Goal: Task Accomplishment & Management: Manage account settings

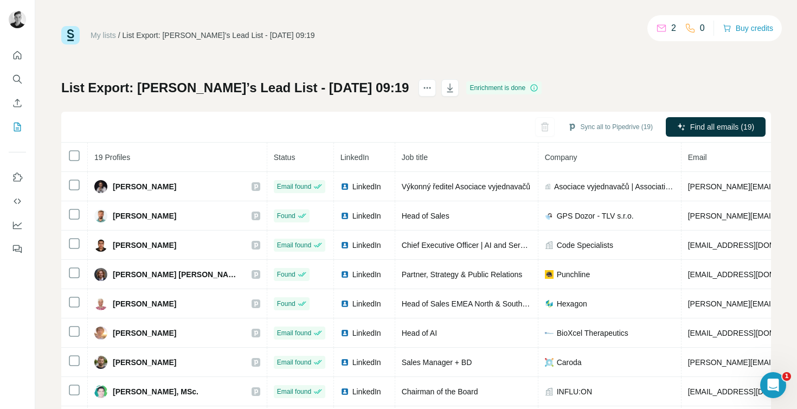
scroll to position [46, 0]
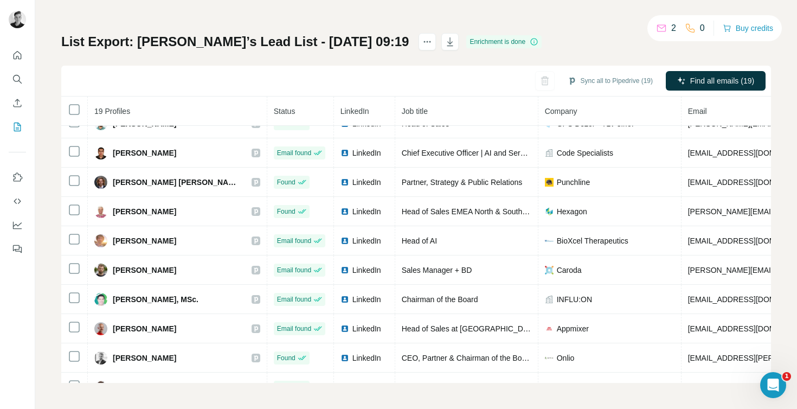
click at [306, 9] on div "My lists / List Export: [PERSON_NAME]’s Lead List - [DATE] 09:19 2 0 Buy credit…" at bounding box center [416, 181] width 710 height 403
click at [22, 54] on icon "Quick start" at bounding box center [17, 55] width 11 height 11
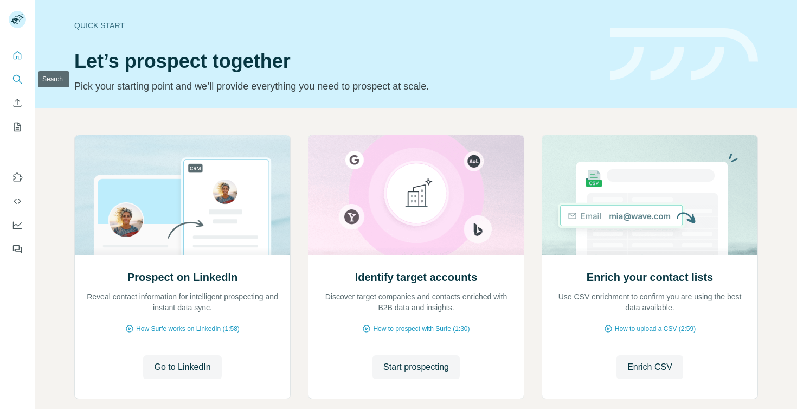
click at [11, 79] on button "Search" at bounding box center [17, 79] width 17 height 20
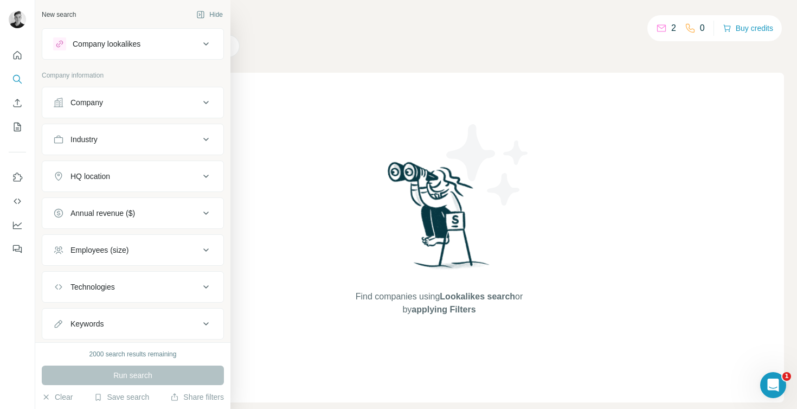
click at [201, 44] on icon at bounding box center [206, 43] width 13 height 13
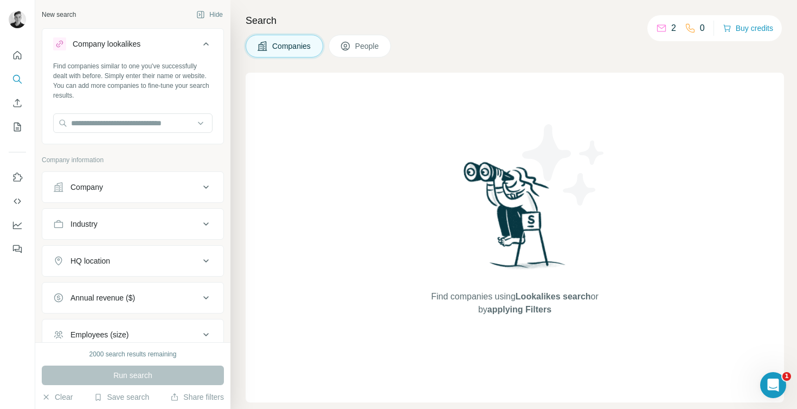
click at [202, 45] on icon at bounding box center [206, 43] width 13 height 13
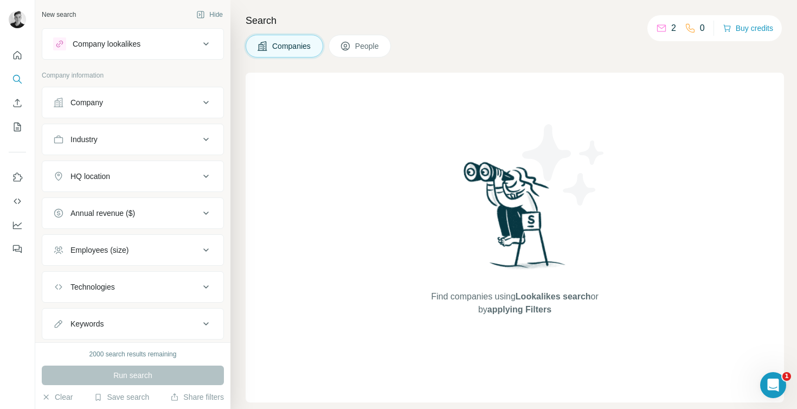
scroll to position [10, 0]
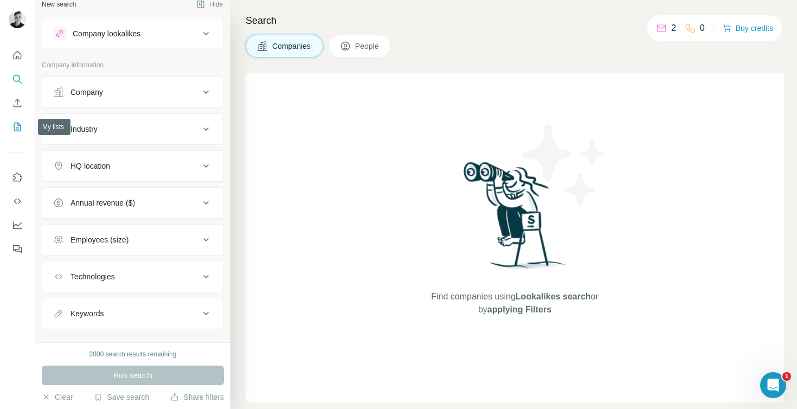
click at [16, 123] on icon "My lists" at bounding box center [17, 127] width 7 height 9
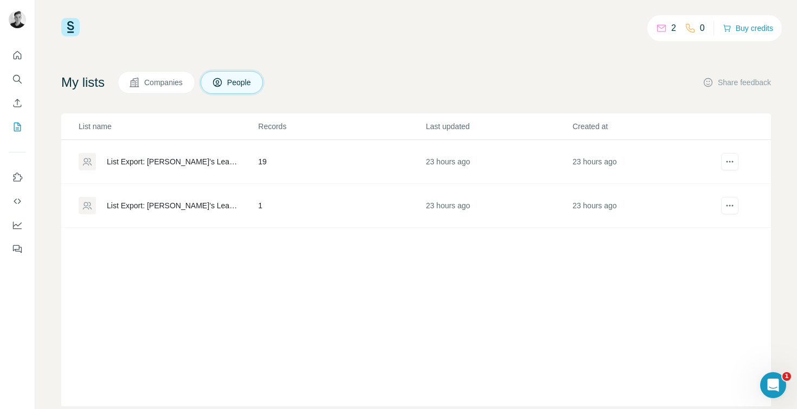
scroll to position [11, 0]
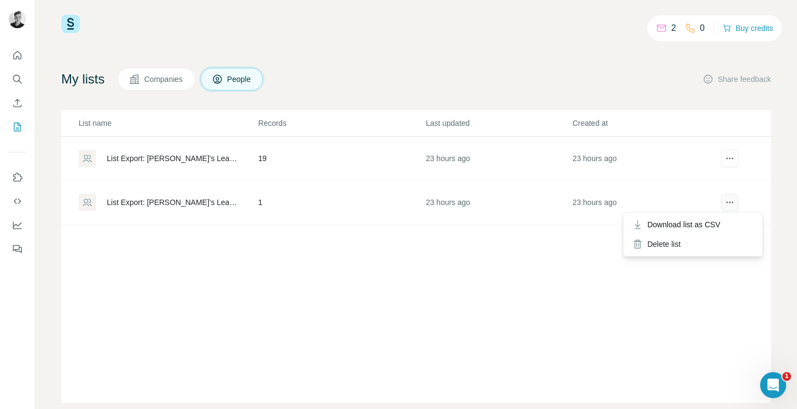
click at [727, 206] on icon "actions" at bounding box center [730, 202] width 11 height 11
click at [698, 240] on div "Delete list" at bounding box center [693, 244] width 135 height 20
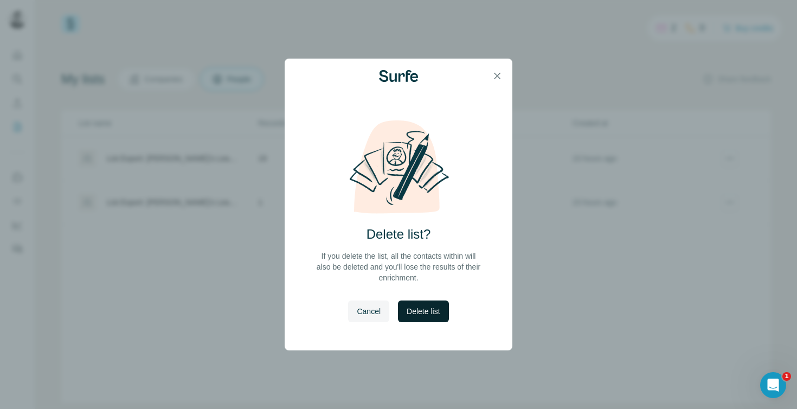
click at [418, 321] on button "Delete list" at bounding box center [423, 311] width 50 height 22
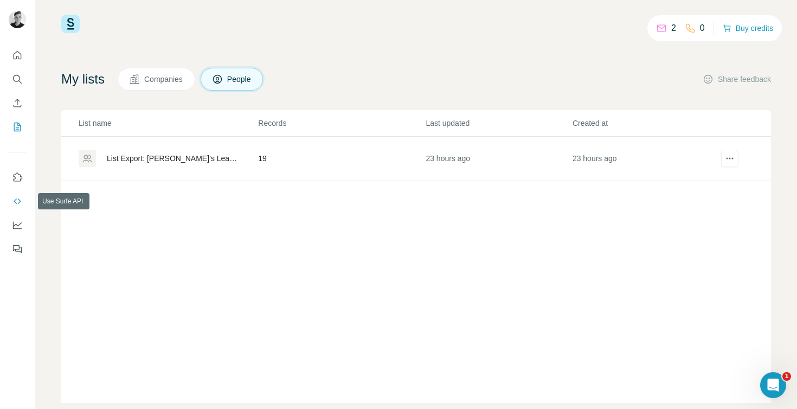
click at [15, 207] on button "Use Surfe API" at bounding box center [17, 201] width 17 height 20
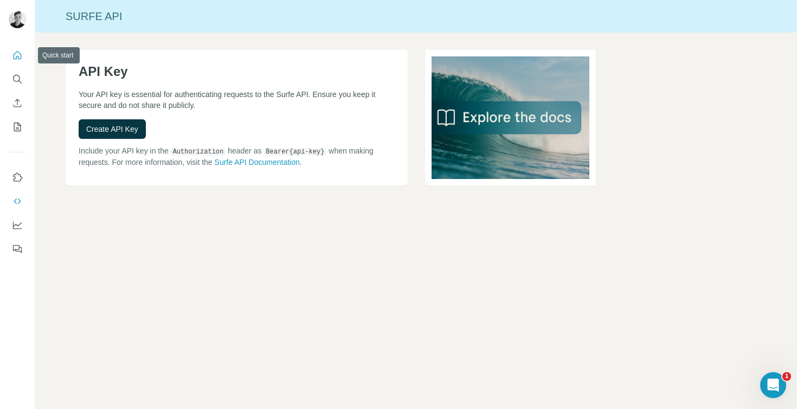
click at [16, 56] on icon "Quick start" at bounding box center [18, 55] width 8 height 8
